Goal: Use online tool/utility: Utilize a website feature to perform a specific function

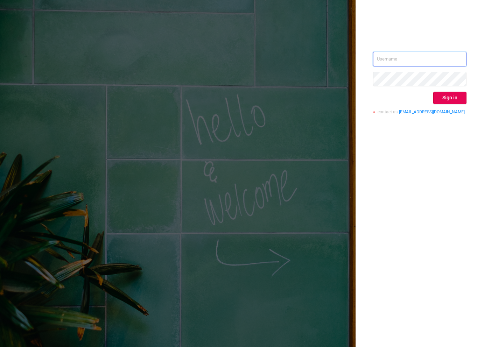
click at [405, 54] on input "text" at bounding box center [419, 59] width 93 height 15
type input "[EMAIL_ADDRESS][DOMAIN_NAME]"
click at [456, 98] on button "Sign in" at bounding box center [449, 98] width 33 height 13
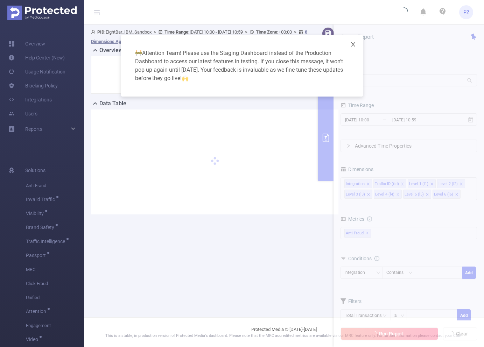
click at [351, 47] on icon "icon: close" at bounding box center [353, 45] width 6 height 6
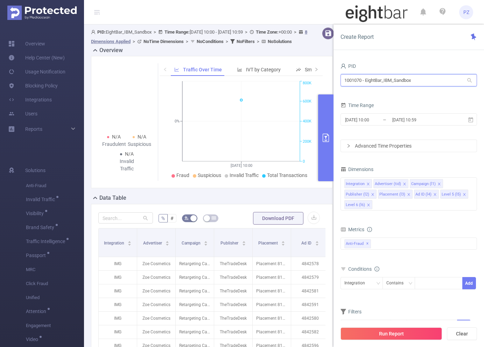
click at [398, 81] on input "1001070 - EightBar_IBM_Sandbox" at bounding box center [408, 80] width 136 height 12
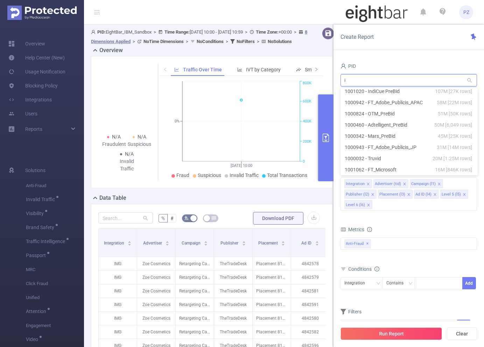
scroll to position [1, 0]
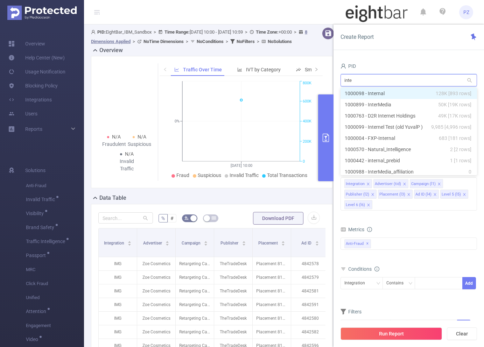
type input "inter"
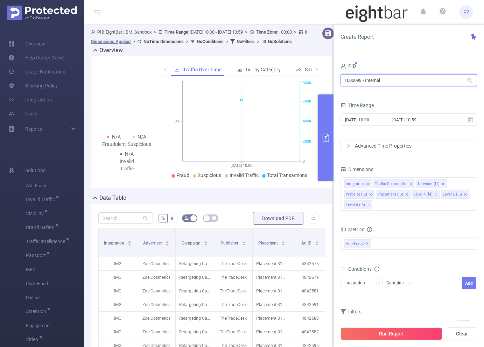
click at [410, 85] on input "1000098 - Internal" at bounding box center [408, 80] width 136 height 12
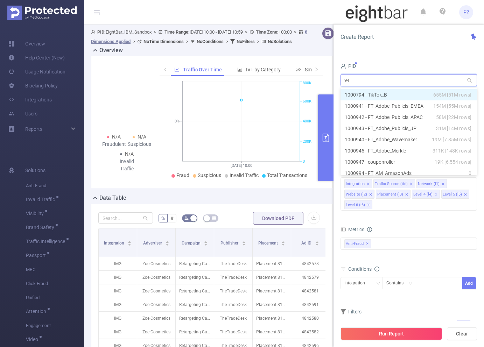
type input "941"
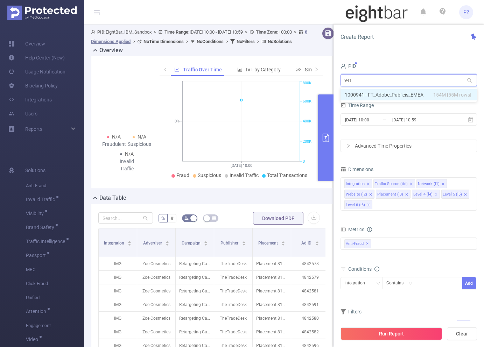
click at [395, 92] on li "1000941 - FT_Adobe_Publicis_EMEA 154M [55M rows]" at bounding box center [408, 94] width 136 height 11
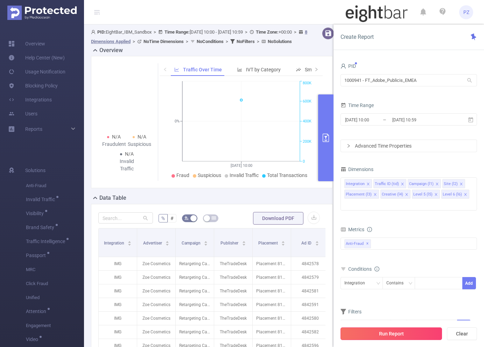
click at [392, 339] on button "Run Report" at bounding box center [390, 333] width 101 height 13
